Goal: Task Accomplishment & Management: Use online tool/utility

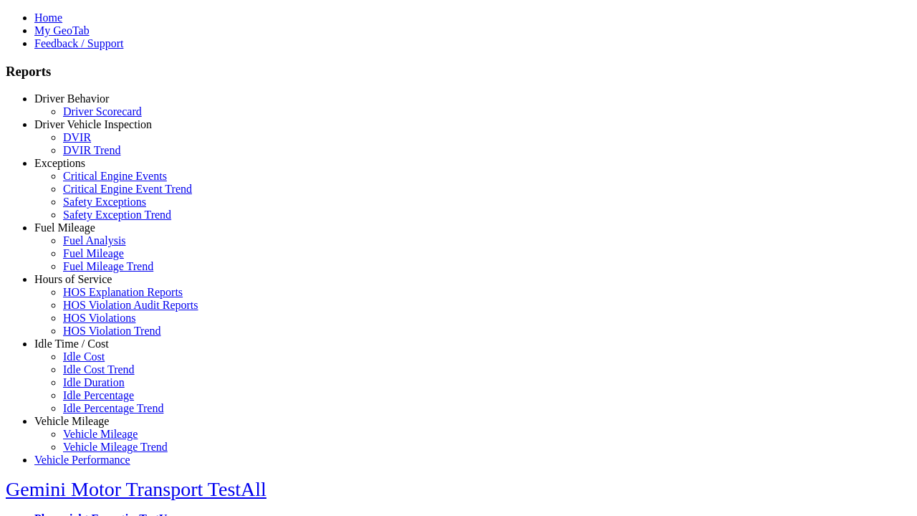
click at [82, 349] on link "Idle Time / Cost" at bounding box center [71, 343] width 74 height 12
click at [93, 402] on link "Idle Percentage Trend" at bounding box center [113, 408] width 100 height 12
type input "**********"
